Goal: Check status: Check status

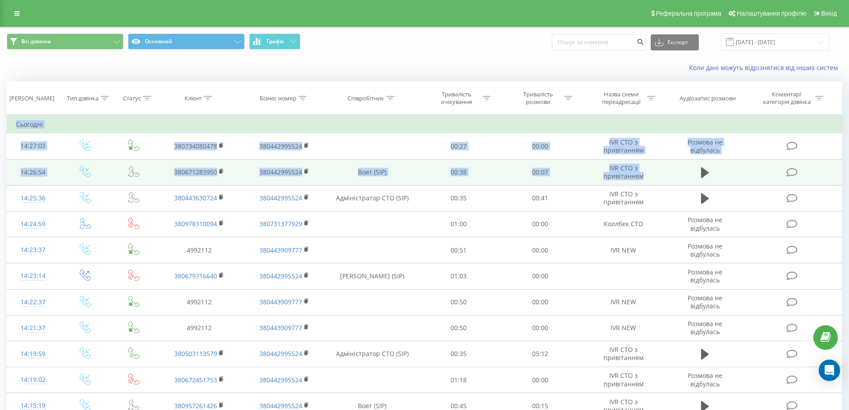
drag, startPoint x: 6, startPoint y: 170, endPoint x: 731, endPoint y: 170, distance: 725.6
